Goal: Information Seeking & Learning: Learn about a topic

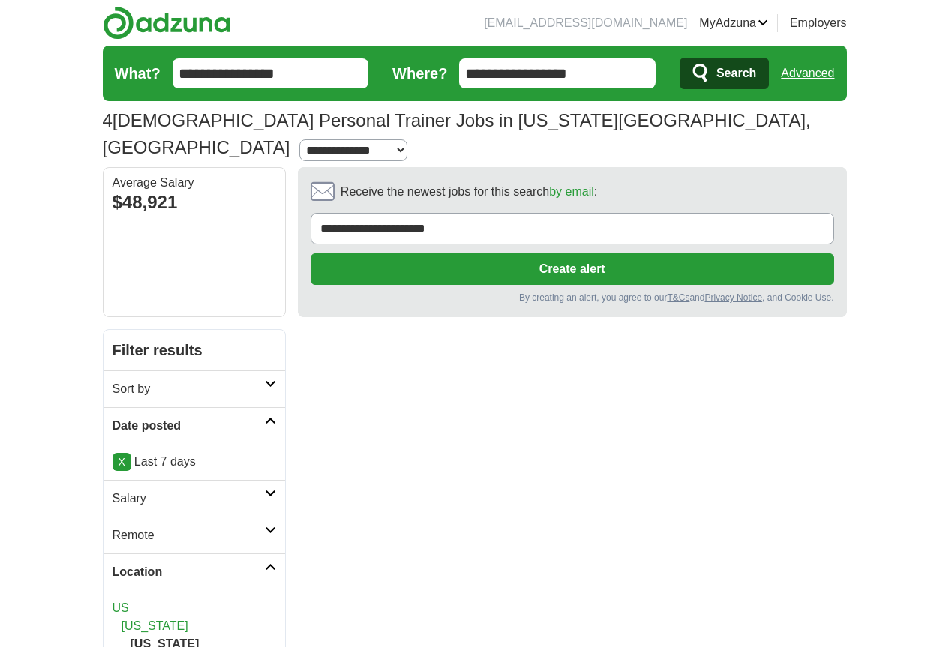
click at [756, 71] on span "Search" at bounding box center [736, 74] width 40 height 30
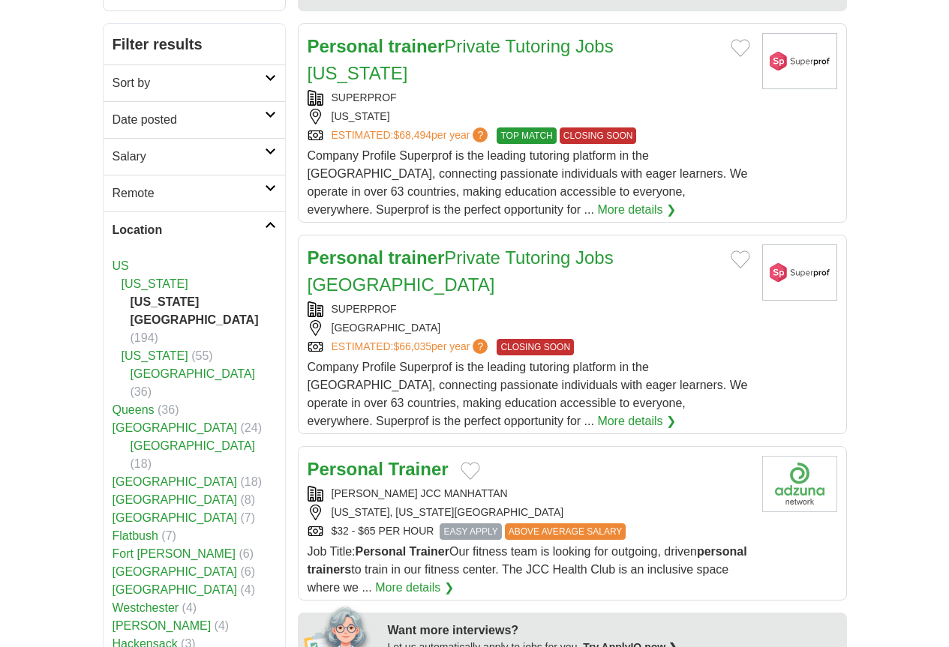
scroll to position [300, 0]
click at [113, 422] on link "[GEOGRAPHIC_DATA]" at bounding box center [175, 428] width 125 height 13
